Goal: Transaction & Acquisition: Obtain resource

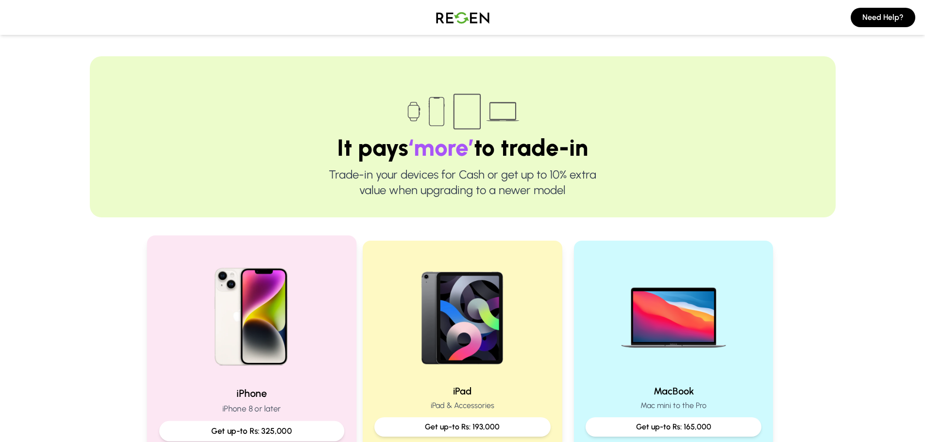
click at [258, 323] on img at bounding box center [251, 313] width 131 height 131
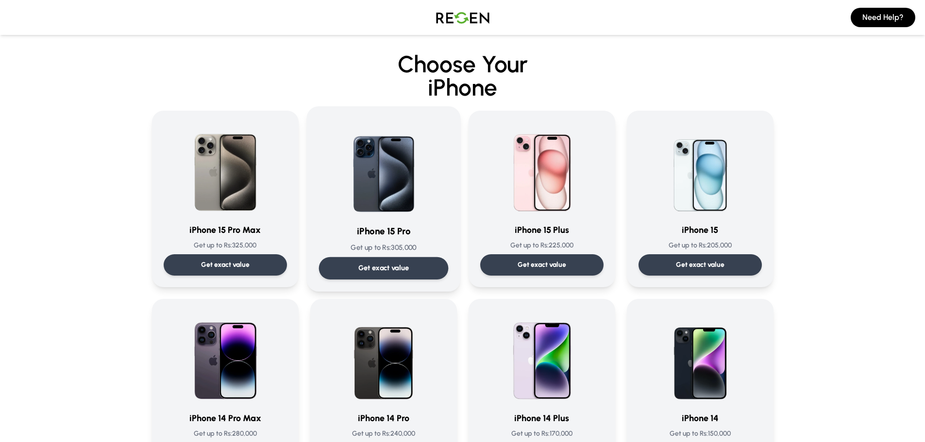
click at [398, 190] on img at bounding box center [384, 167] width 98 height 98
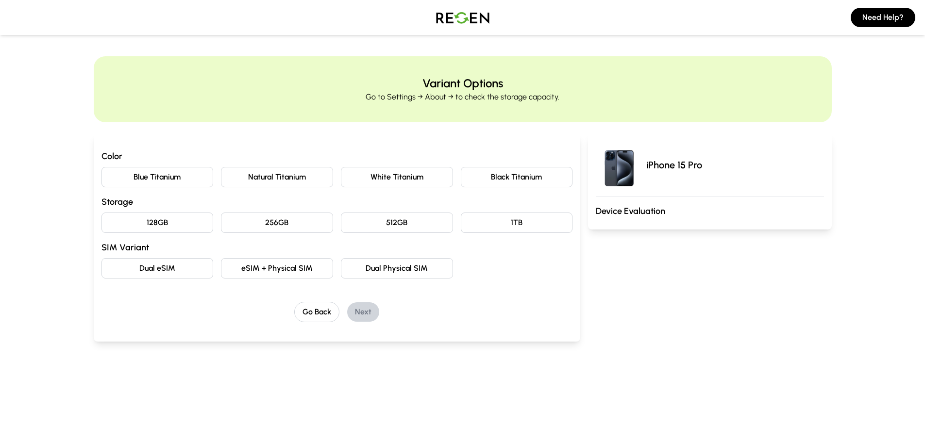
click at [302, 184] on button "Natural Titanium" at bounding box center [277, 177] width 112 height 20
click at [282, 219] on button "256GB" at bounding box center [277, 223] width 112 height 20
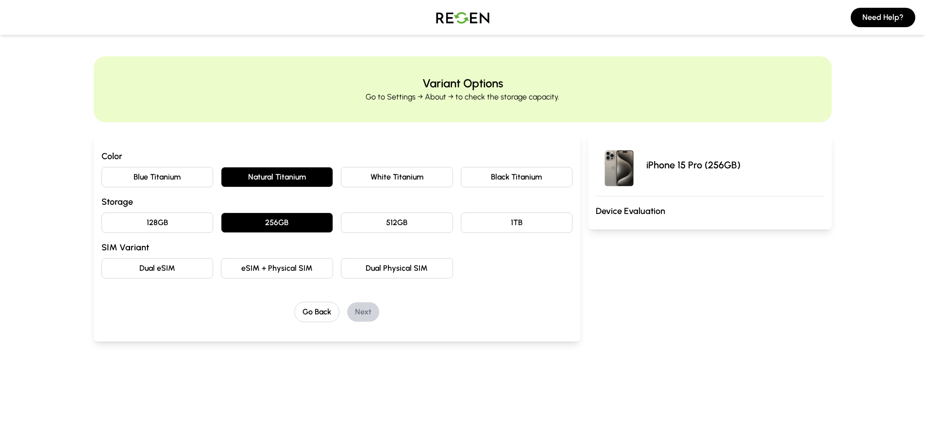
click at [303, 270] on button "eSIM + Physical SIM" at bounding box center [277, 268] width 112 height 20
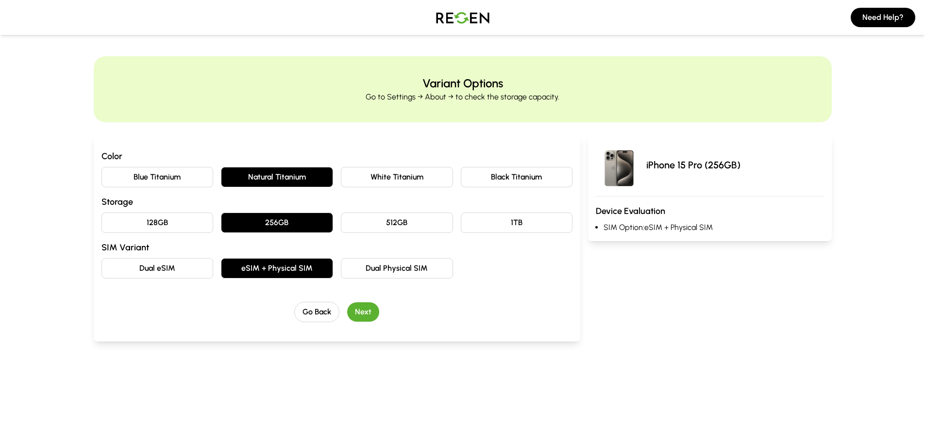
click at [358, 311] on button "Next" at bounding box center [363, 312] width 32 height 19
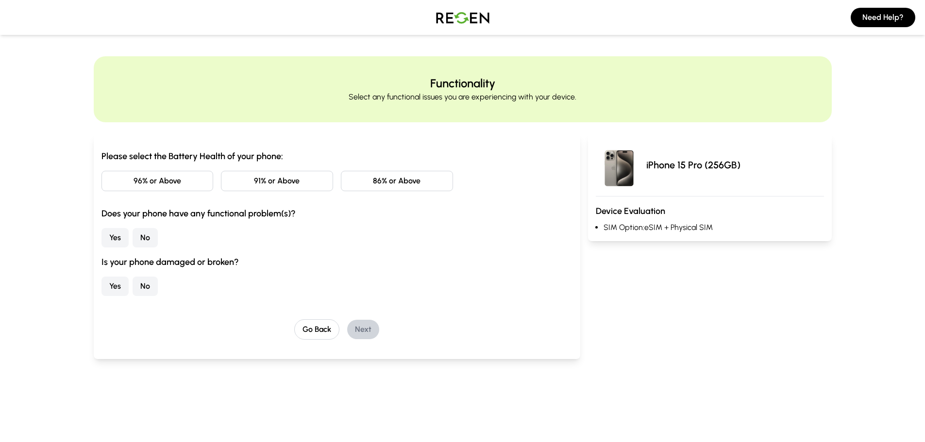
click at [157, 186] on button "96% or Above" at bounding box center [157, 181] width 112 height 20
click at [172, 218] on h3 "Does your phone have any functional problem(s)?" at bounding box center [337, 214] width 472 height 14
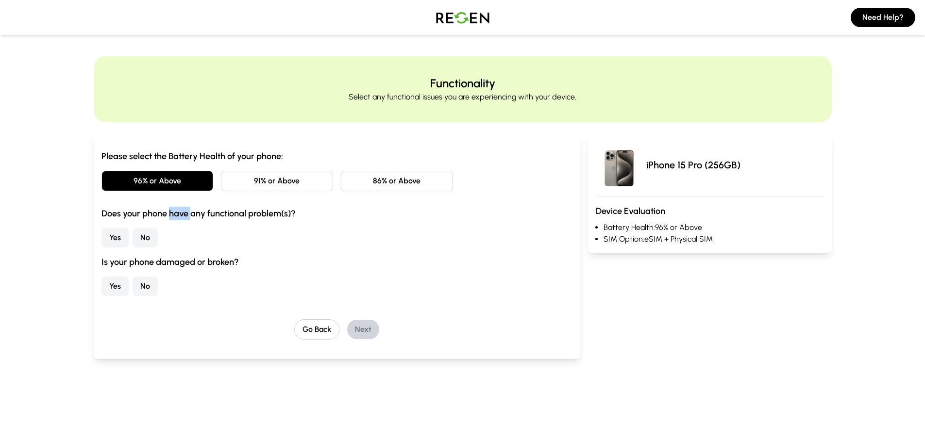
click at [172, 218] on h3 "Does your phone have any functional problem(s)?" at bounding box center [337, 214] width 472 height 14
click at [140, 241] on button "No" at bounding box center [145, 237] width 25 height 19
click at [136, 288] on button "No" at bounding box center [145, 286] width 25 height 19
click at [362, 331] on button "Next" at bounding box center [363, 329] width 32 height 19
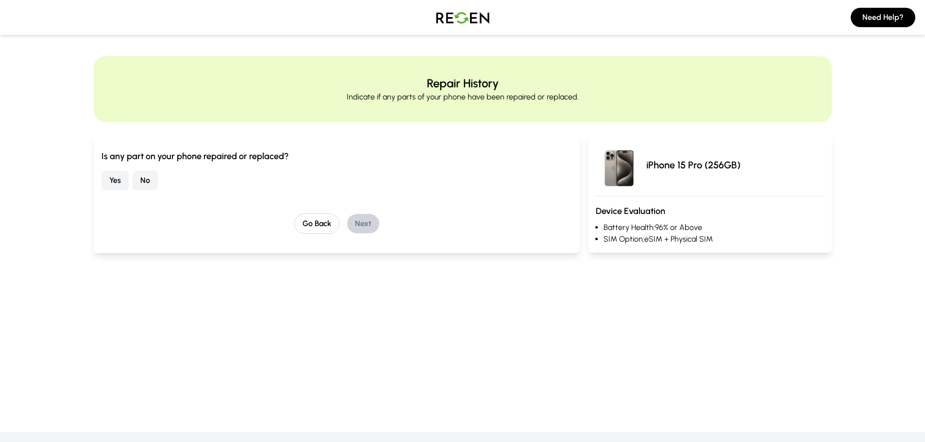
click at [136, 181] on button "No" at bounding box center [145, 180] width 25 height 19
click at [373, 222] on button "Next" at bounding box center [363, 223] width 32 height 19
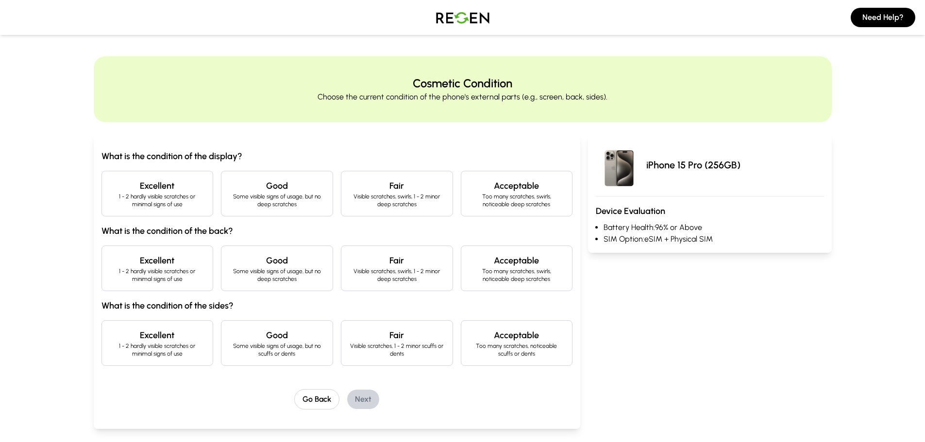
click at [178, 190] on h4 "Excellent" at bounding box center [158, 186] width 96 height 14
click at [185, 270] on p "1 - 2 hardly visible scratches or minimal signs of use" at bounding box center [158, 276] width 96 height 16
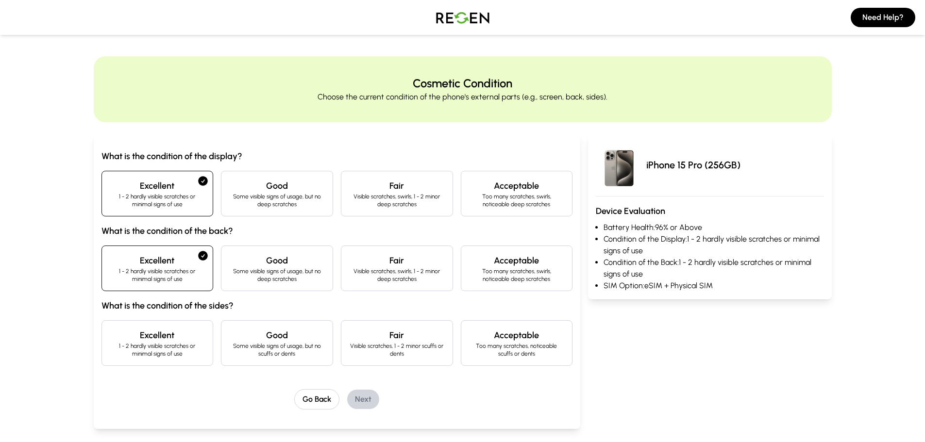
click at [182, 345] on p "1 - 2 hardly visible scratches or minimal signs of use" at bounding box center [158, 350] width 96 height 16
click at [372, 391] on button "Next" at bounding box center [363, 399] width 32 height 19
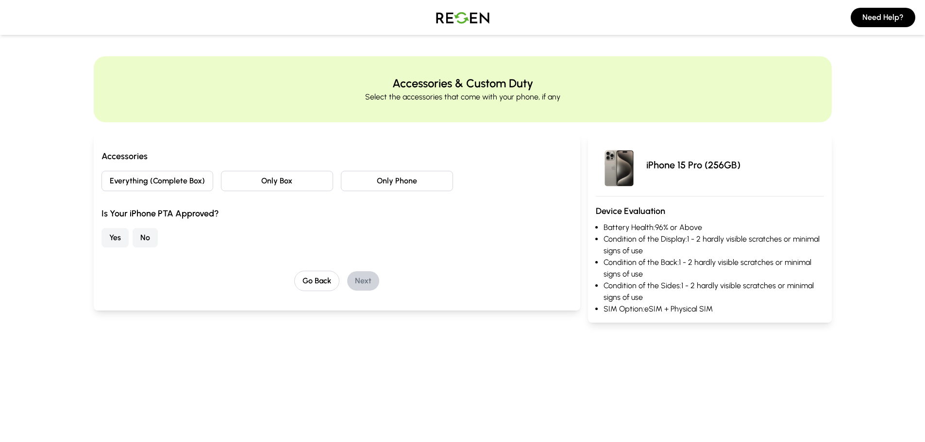
click at [195, 183] on button "Everything (Complete Box)" at bounding box center [157, 181] width 112 height 20
click at [119, 235] on button "Yes" at bounding box center [114, 237] width 27 height 19
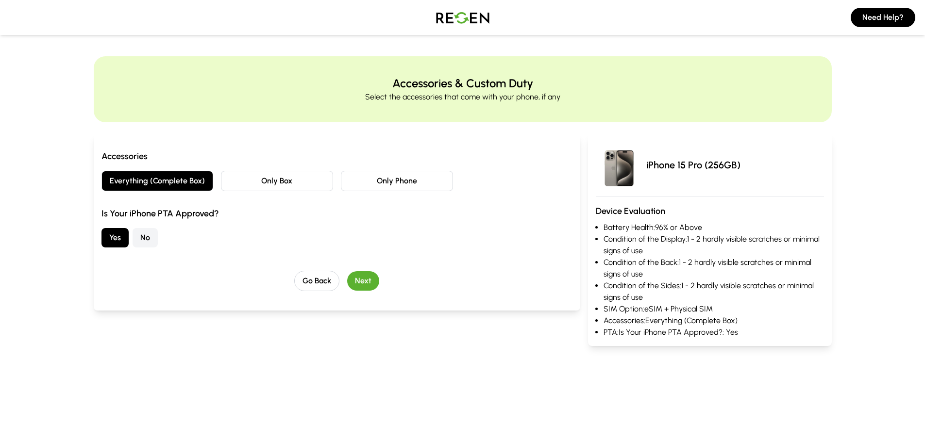
click at [371, 277] on button "Next" at bounding box center [363, 280] width 32 height 19
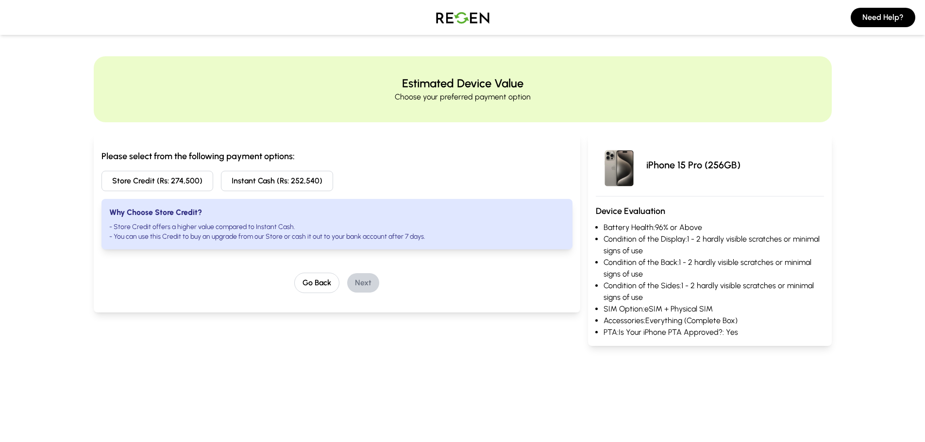
click at [288, 185] on button "Instant Cash (Rs: 252,540)" at bounding box center [277, 181] width 112 height 20
click at [230, 131] on div "Please select from the following payment options: Store Credit (Rs: 274,500) In…" at bounding box center [463, 234] width 738 height 224
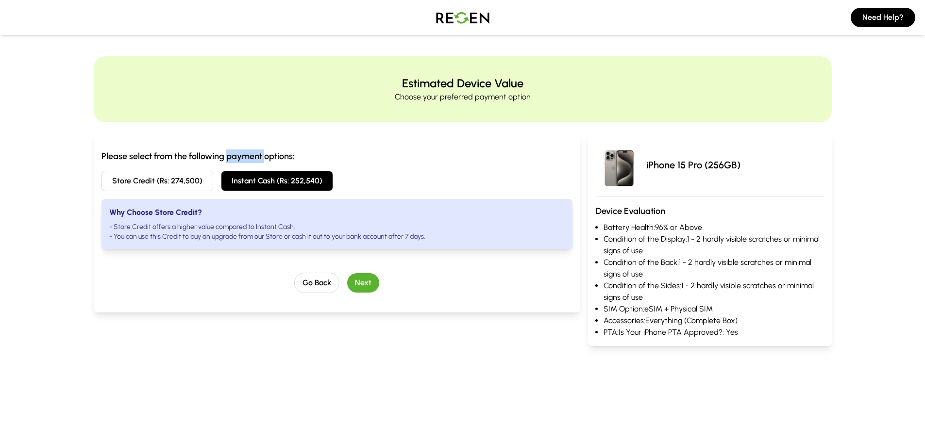
click at [230, 131] on div "Please select from the following payment options: Store Credit (Rs: 274,500) In…" at bounding box center [463, 234] width 738 height 224
click at [314, 272] on div "Please select from the following payment options: Store Credit (Rs: 274,500) In…" at bounding box center [337, 222] width 472 height 144
click at [315, 278] on button "Go Back" at bounding box center [316, 283] width 45 height 20
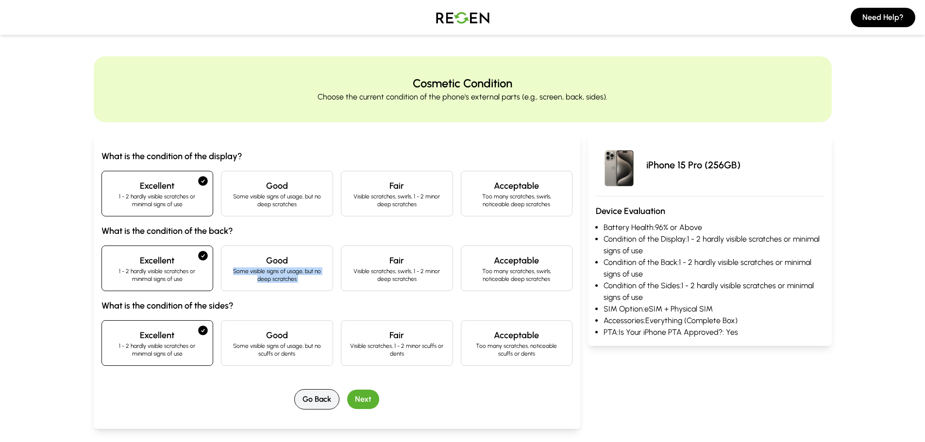
click at [315, 278] on p "Some visible signs of usage, but no deep scratches" at bounding box center [277, 276] width 96 height 16
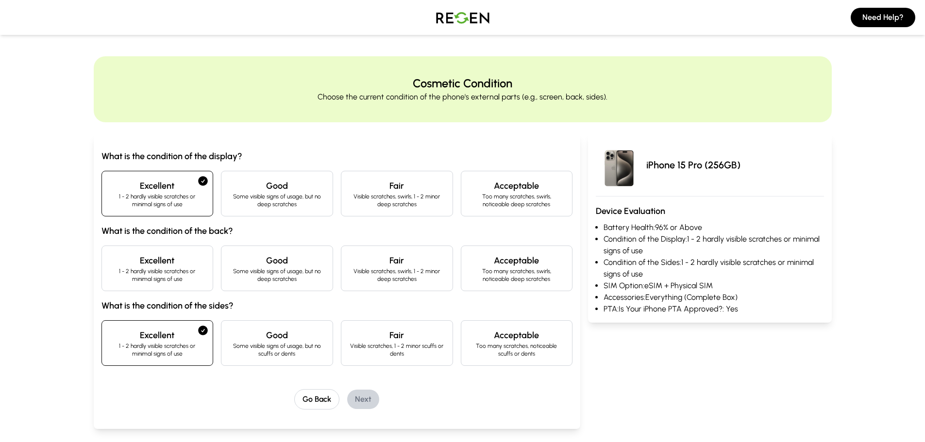
click at [305, 384] on div "What is the condition of the display? Excellent 1 - 2 hardly visible scratches …" at bounding box center [337, 280] width 472 height 260
click at [314, 400] on button "Go Back" at bounding box center [316, 399] width 45 height 20
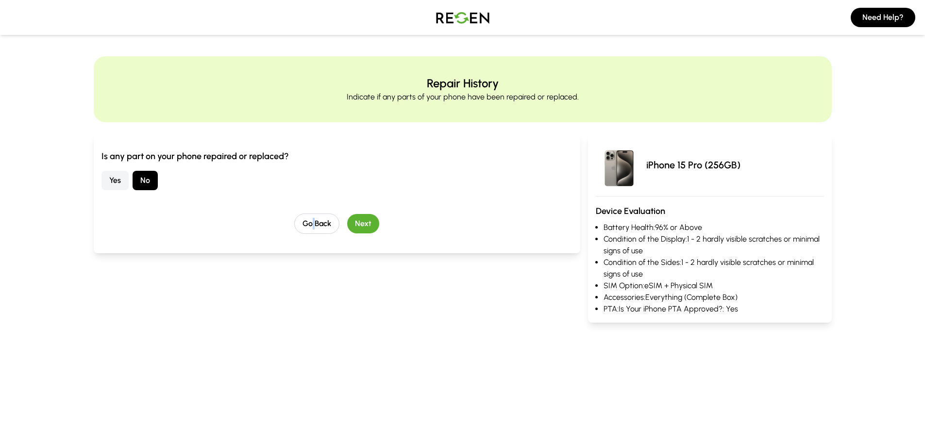
click at [318, 220] on button "Go Back" at bounding box center [316, 224] width 45 height 20
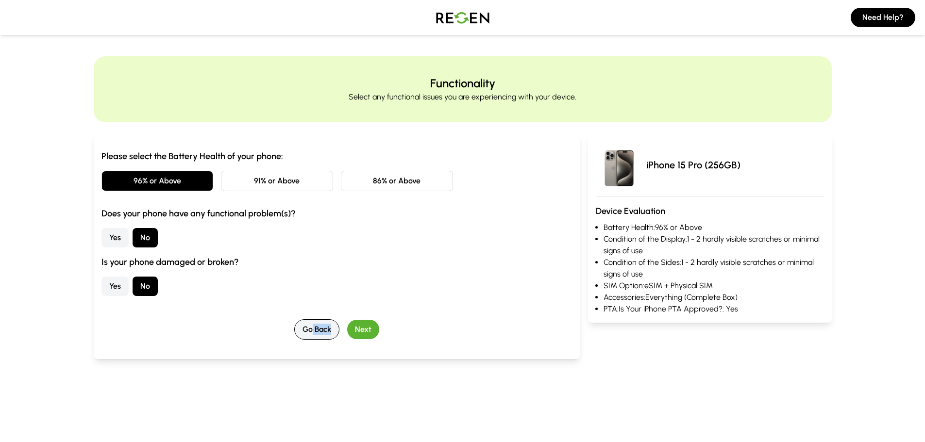
click at [318, 220] on div "Please select the Battery Health of your phone: 96% or Above 91% or Above 86% o…" at bounding box center [337, 223] width 472 height 147
click at [322, 318] on div "Please select the Battery Health of your phone: 96% or Above 91% or Above 86% o…" at bounding box center [337, 245] width 472 height 190
click at [321, 323] on button "Go Back" at bounding box center [316, 330] width 45 height 20
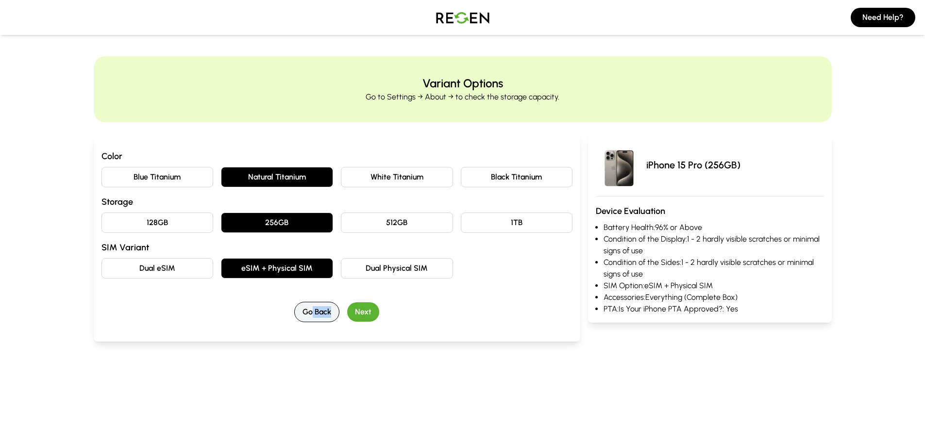
click at [325, 313] on button "Go Back" at bounding box center [316, 312] width 45 height 20
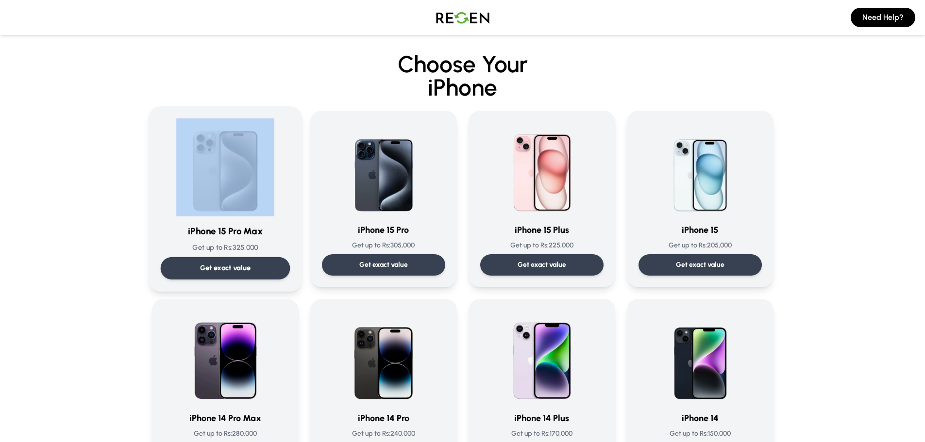
click at [189, 194] on img at bounding box center [225, 167] width 98 height 98
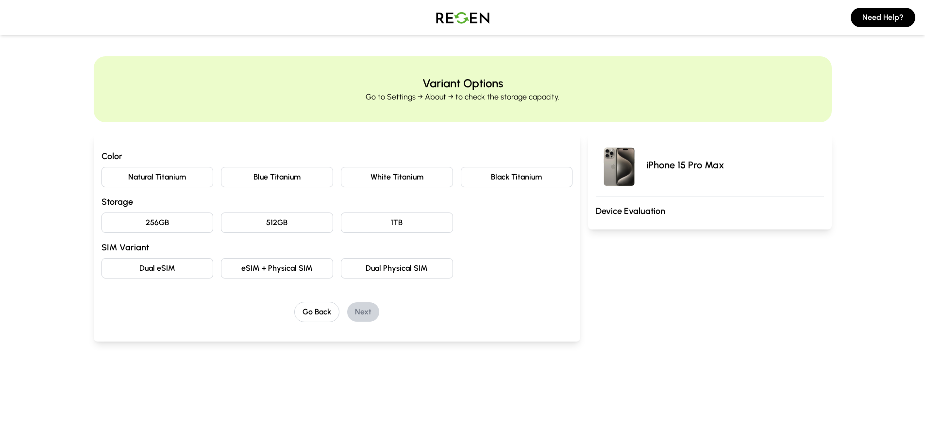
drag, startPoint x: 382, startPoint y: 171, endPoint x: 541, endPoint y: 178, distance: 159.4
click at [536, 178] on div "Natural Titanium Blue Titanium White Titanium Black Titanium" at bounding box center [337, 177] width 472 height 20
click at [541, 178] on button "Black Titanium" at bounding box center [517, 177] width 112 height 20
click at [168, 166] on div "Color Natural Titanium Blue Titanium White Titanium Black Titanium Storage 256G…" at bounding box center [337, 214] width 472 height 129
click at [166, 175] on button "Natural Titanium" at bounding box center [157, 177] width 112 height 20
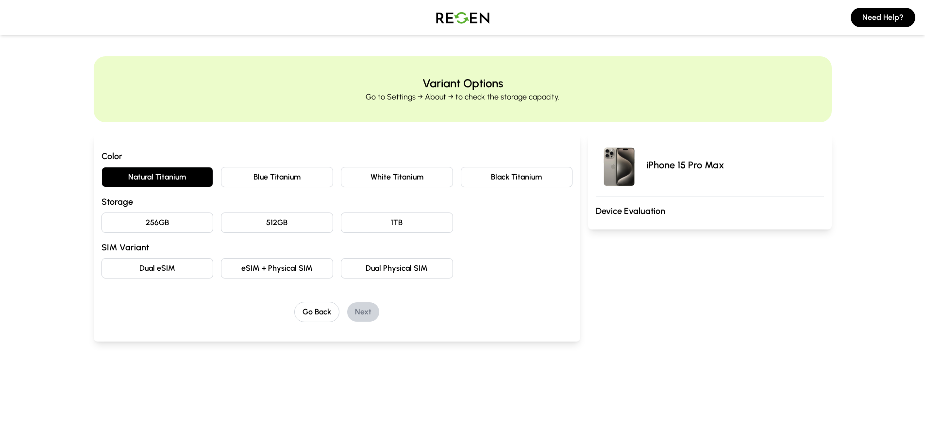
click at [181, 219] on button "256GB" at bounding box center [157, 223] width 112 height 20
click at [266, 274] on button "eSIM + Physical SIM" at bounding box center [277, 268] width 112 height 20
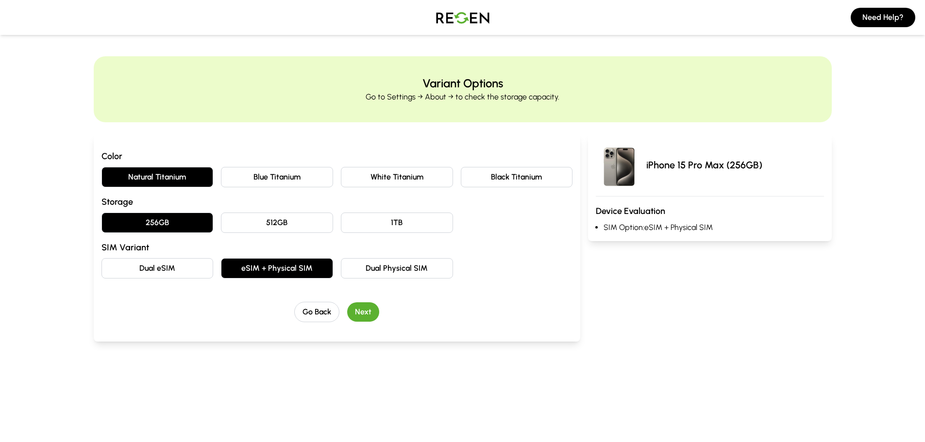
click at [359, 305] on button "Next" at bounding box center [363, 312] width 32 height 19
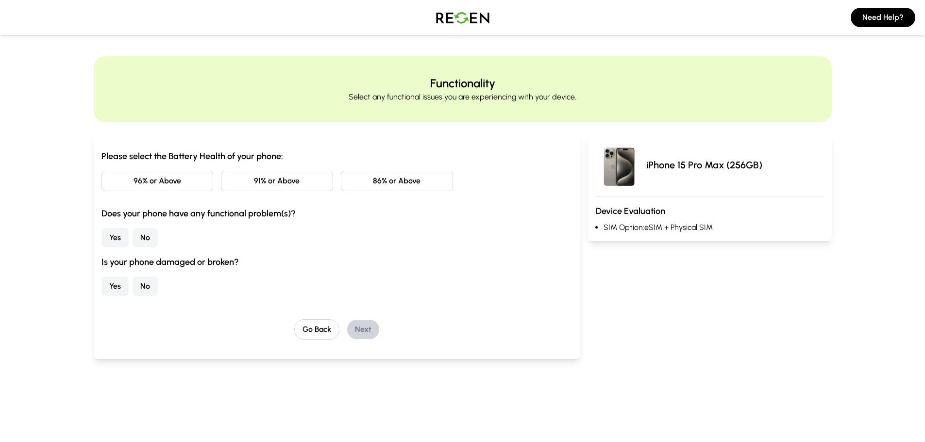
click at [138, 191] on div "Please select the Battery Health of your phone: 96% or Above 91% or Above 86% o…" at bounding box center [337, 223] width 472 height 147
click at [149, 184] on button "96% or Above" at bounding box center [157, 181] width 112 height 20
click at [112, 239] on button "Yes" at bounding box center [114, 237] width 27 height 19
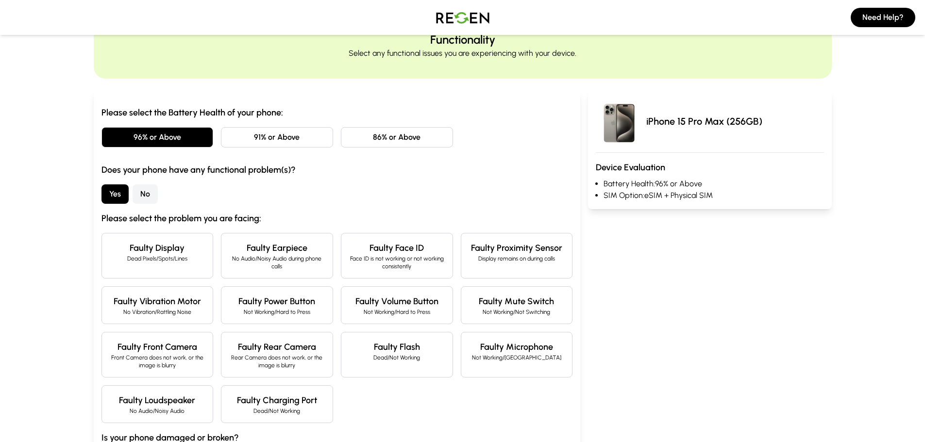
scroll to position [97, 0]
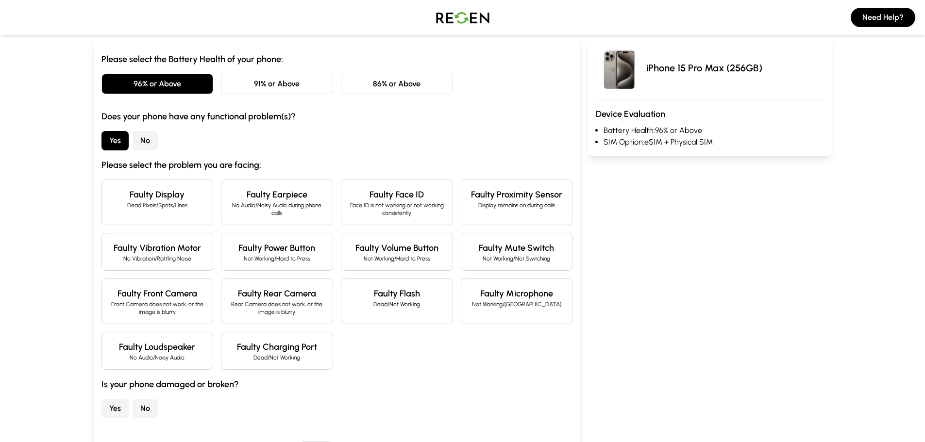
click at [144, 144] on button "No" at bounding box center [145, 140] width 25 height 19
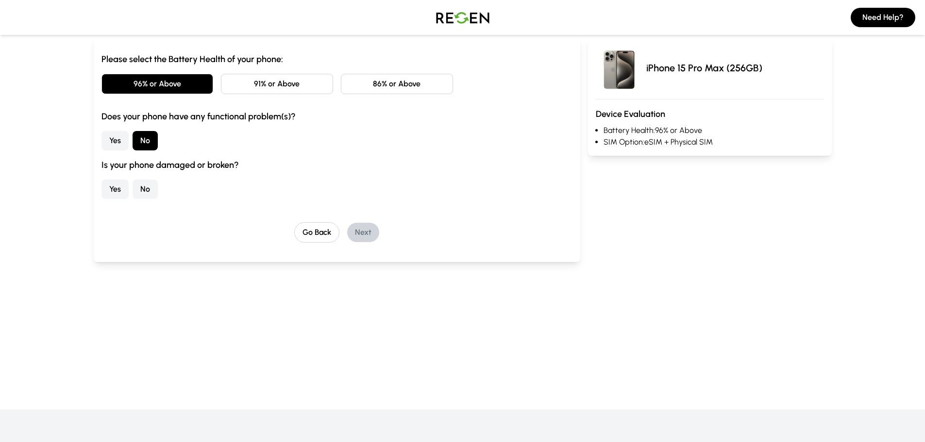
click at [149, 195] on button "No" at bounding box center [145, 189] width 25 height 19
click at [355, 233] on button "Next" at bounding box center [363, 232] width 32 height 19
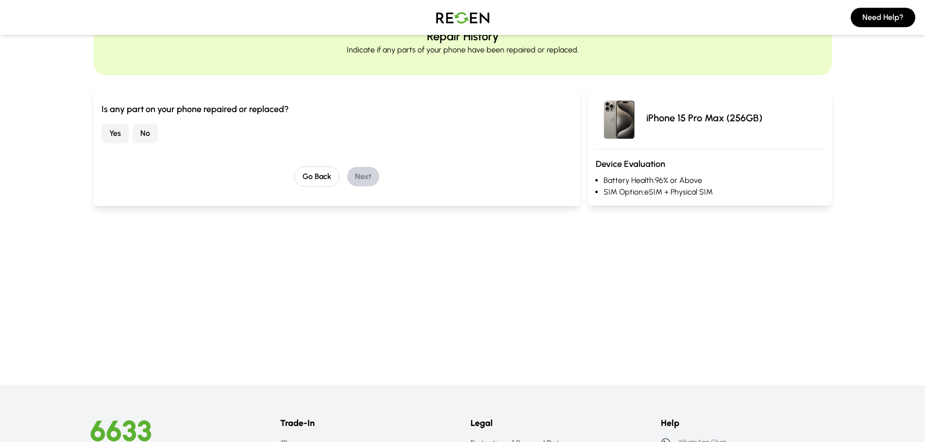
scroll to position [0, 0]
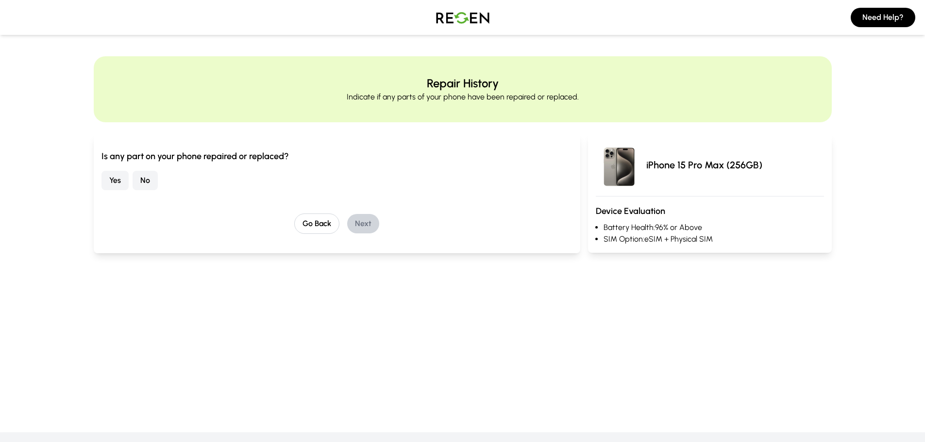
click at [138, 184] on button "No" at bounding box center [145, 180] width 25 height 19
click at [372, 220] on button "Next" at bounding box center [363, 223] width 32 height 19
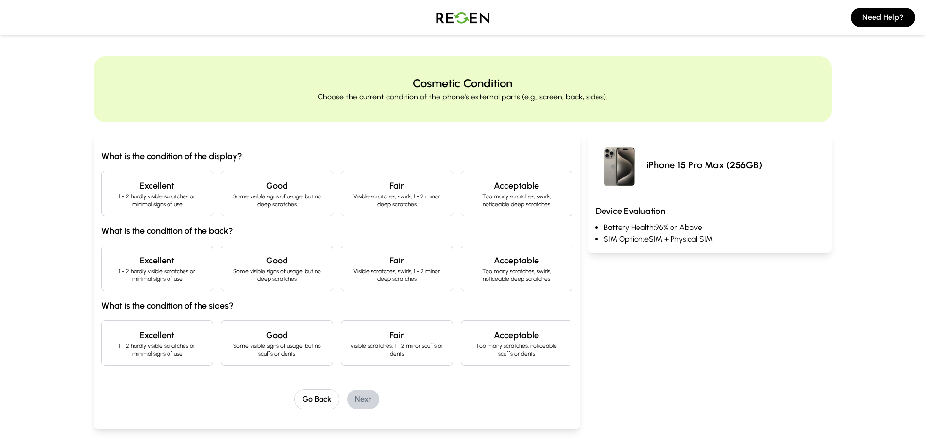
click at [159, 195] on p "1 - 2 hardly visible scratches or minimal signs of use" at bounding box center [158, 201] width 96 height 16
click at [161, 254] on h4 "Excellent" at bounding box center [158, 261] width 96 height 14
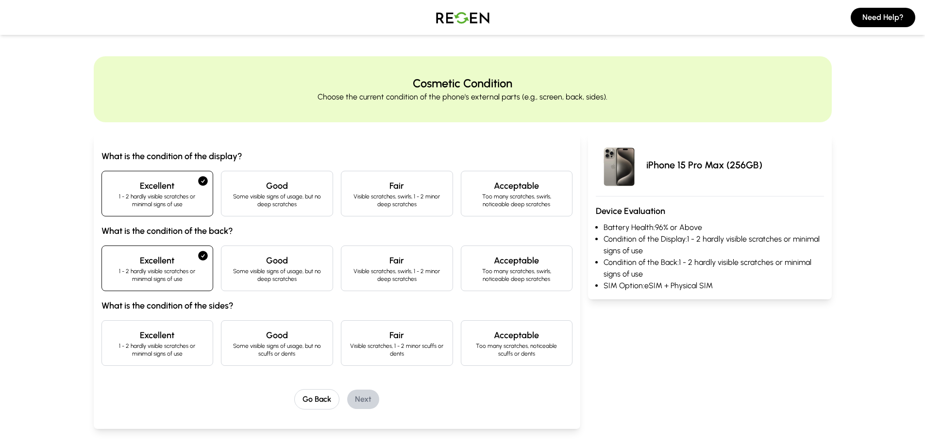
click at [153, 322] on div "Excellent 1 - 2 hardly visible scratches or minimal signs of use" at bounding box center [157, 343] width 112 height 46
click at [368, 403] on button "Next" at bounding box center [363, 399] width 32 height 19
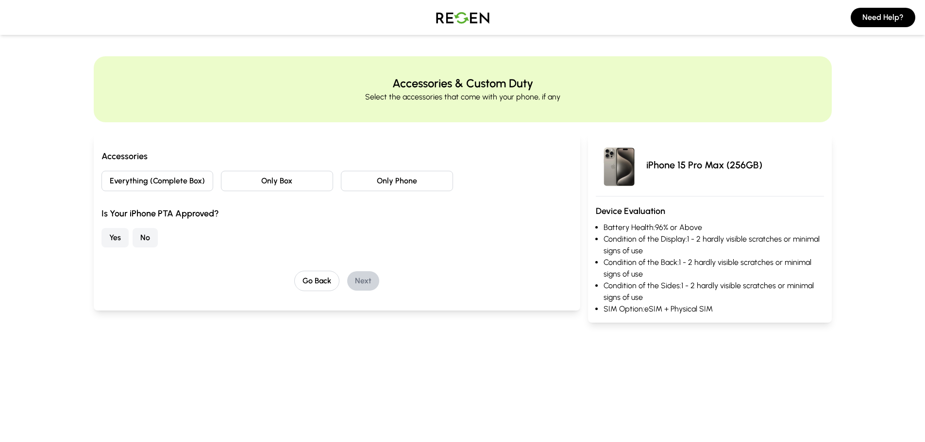
click at [186, 179] on button "Everything (Complete Box)" at bounding box center [157, 181] width 112 height 20
click at [120, 236] on button "Yes" at bounding box center [114, 237] width 27 height 19
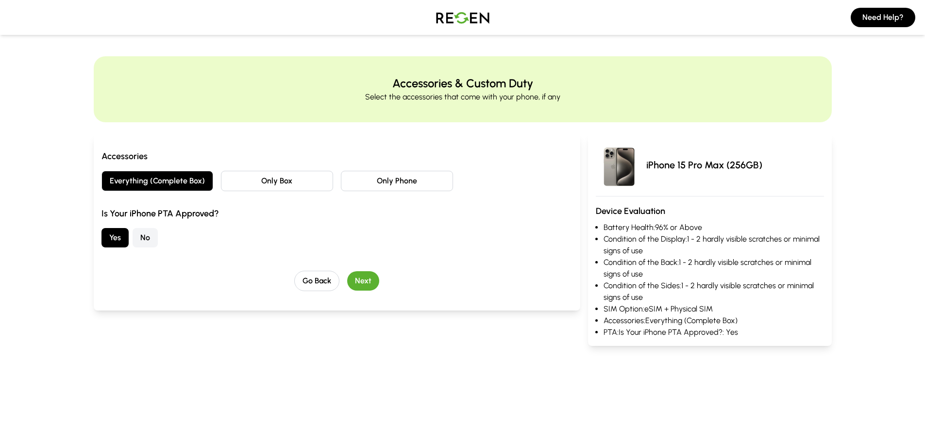
click at [354, 282] on button "Next" at bounding box center [363, 280] width 32 height 19
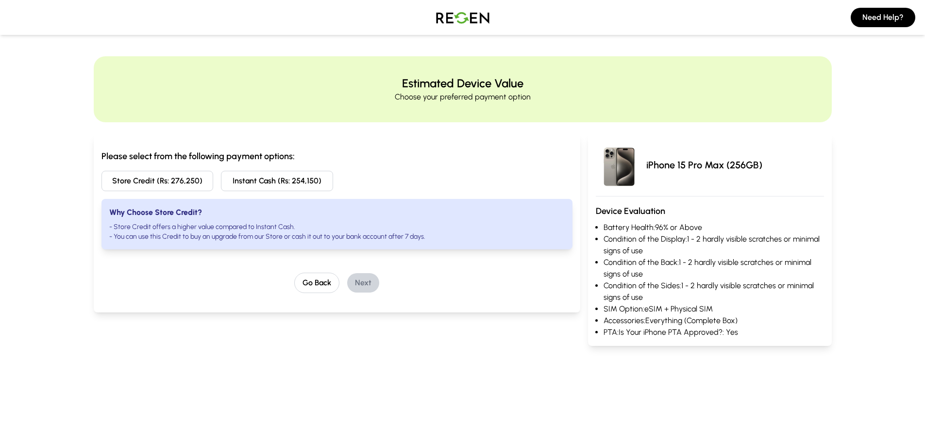
click at [319, 183] on button "Instant Cash (Rs: 254,150)" at bounding box center [277, 181] width 112 height 20
click at [447, 20] on img at bounding box center [463, 17] width 68 height 27
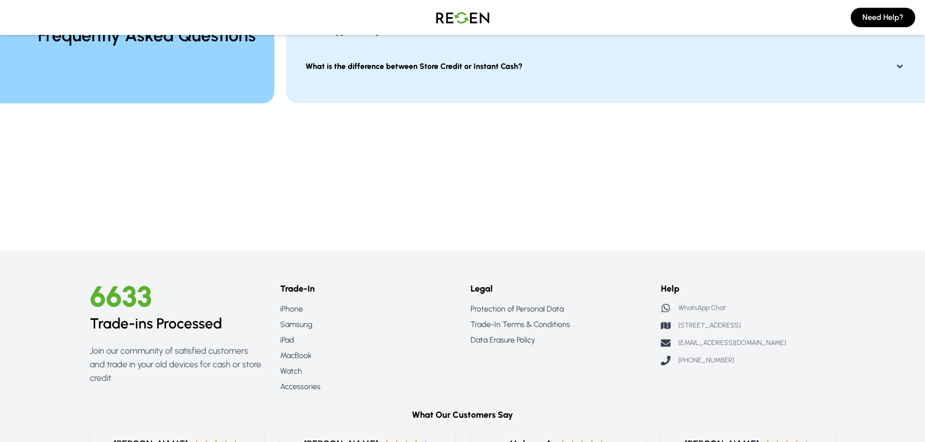
scroll to position [1020, 0]
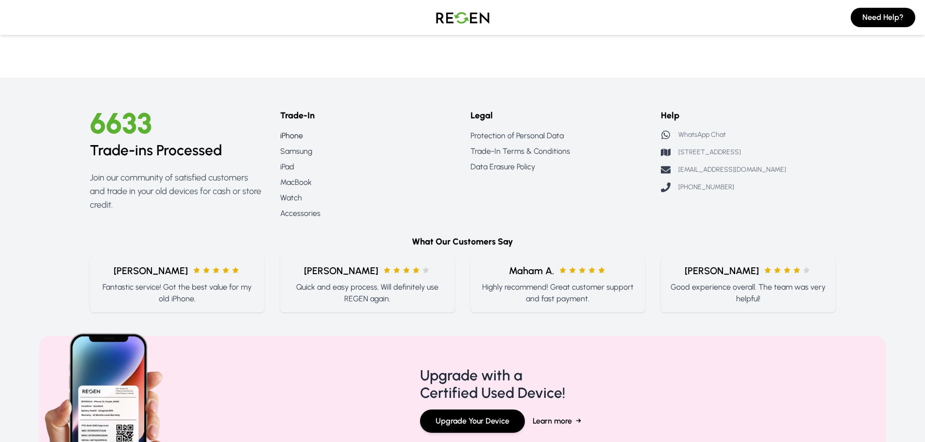
click at [290, 135] on link "iPhone" at bounding box center [367, 136] width 175 height 12
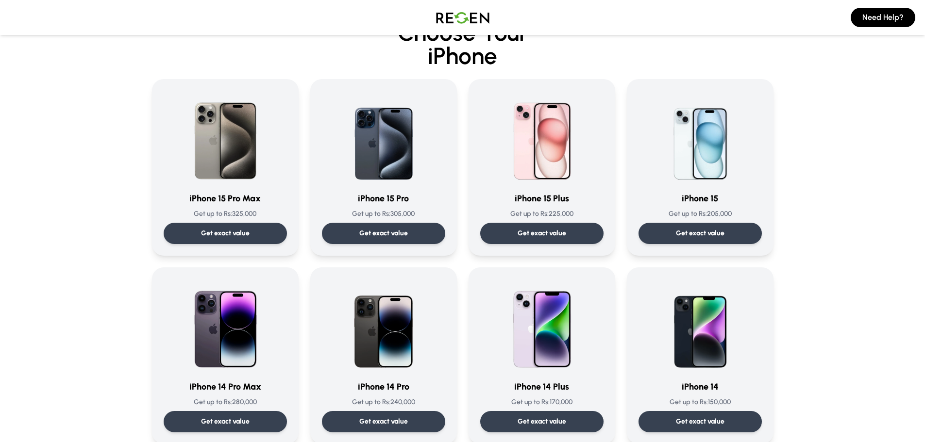
scroll to position [49, 0]
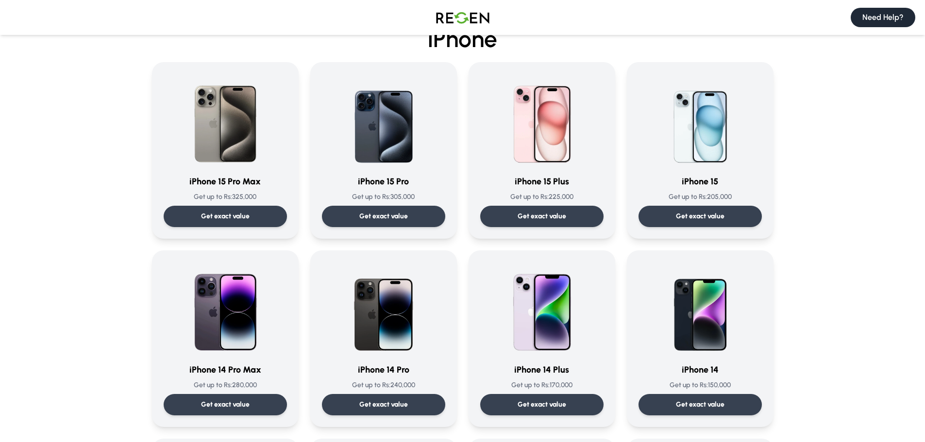
click at [877, 19] on button "Need Help?" at bounding box center [883, 17] width 65 height 19
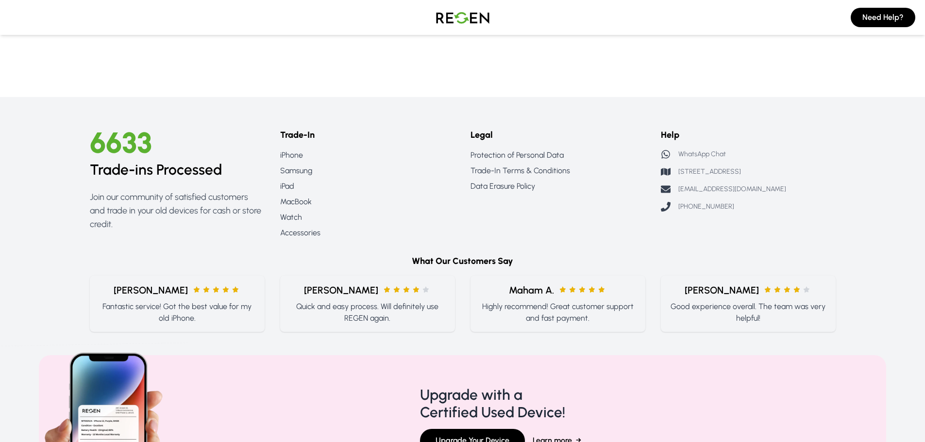
scroll to position [904, 0]
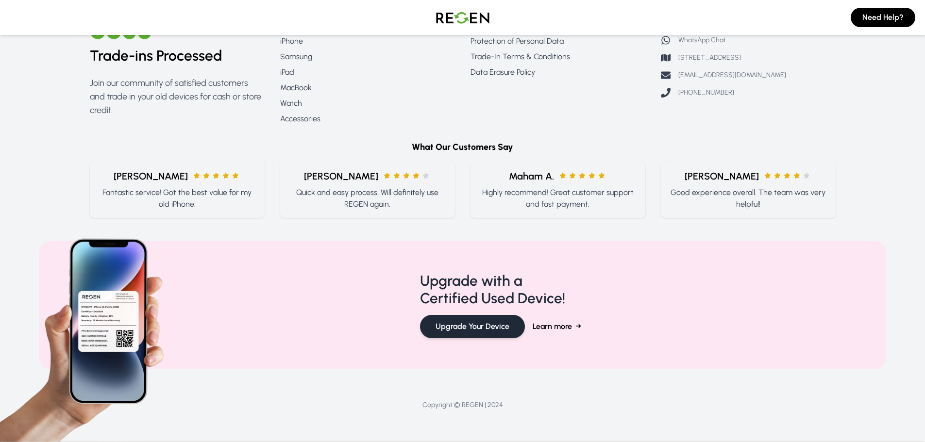
click at [504, 330] on button "Upgrade Your Device" at bounding box center [472, 326] width 105 height 23
